Goal: Navigation & Orientation: Find specific page/section

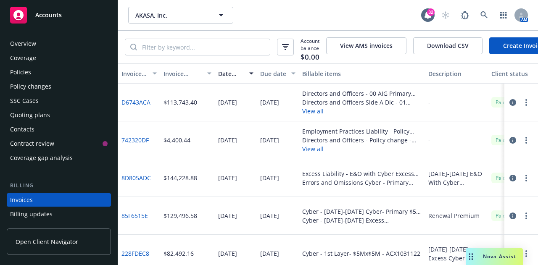
scroll to position [0, 188]
